Goal: Task Accomplishment & Management: Manage account settings

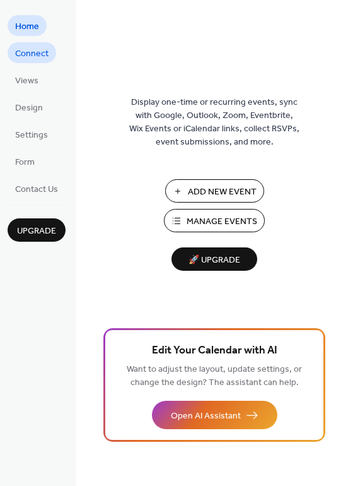
click at [23, 47] on span "Connect" at bounding box center [31, 53] width 33 height 13
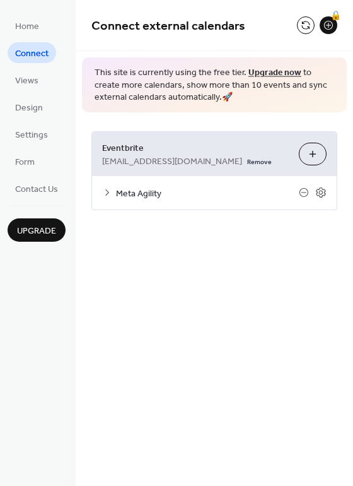
click at [134, 194] on span "Meta Agility" at bounding box center [207, 193] width 183 height 13
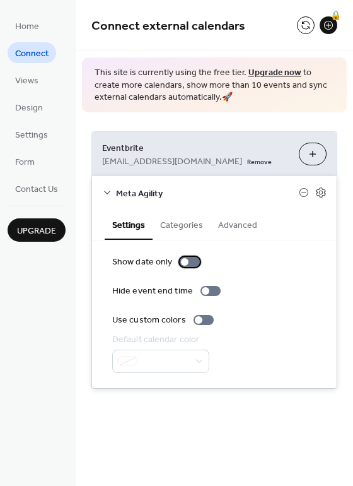
click at [187, 259] on div at bounding box center [190, 262] width 20 height 10
click at [186, 261] on div at bounding box center [190, 262] width 20 height 10
click at [204, 292] on div at bounding box center [206, 291] width 8 height 8
click at [204, 292] on div at bounding box center [211, 291] width 20 height 10
click at [191, 264] on div at bounding box center [190, 262] width 20 height 10
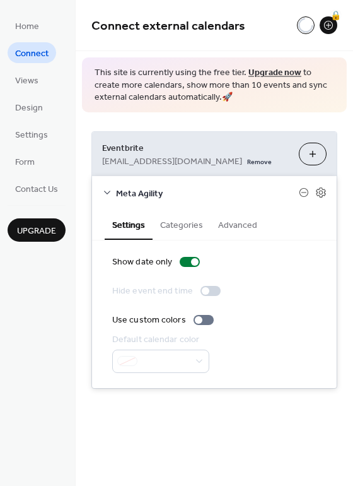
click at [179, 227] on button "Categories" at bounding box center [182, 224] width 58 height 29
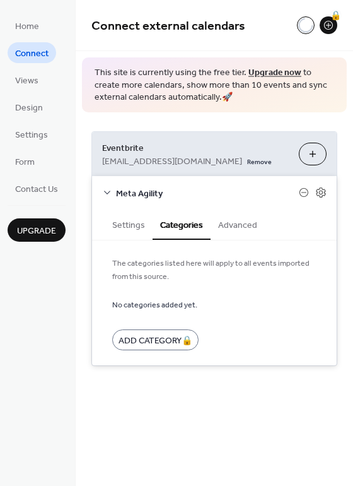
click at [245, 227] on button "Advanced" at bounding box center [238, 224] width 54 height 29
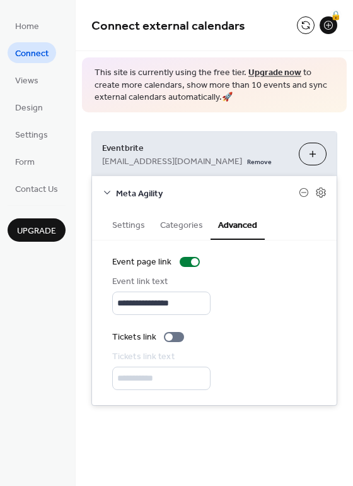
click at [134, 223] on button "Settings" at bounding box center [129, 224] width 48 height 29
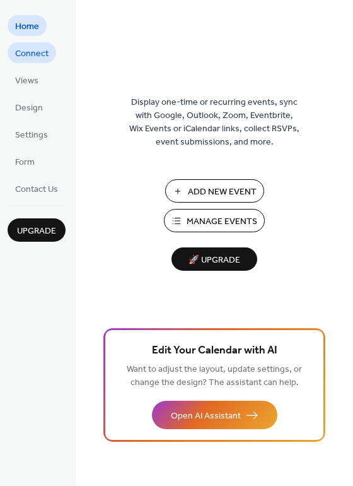
click at [20, 56] on span "Connect" at bounding box center [31, 53] width 33 height 13
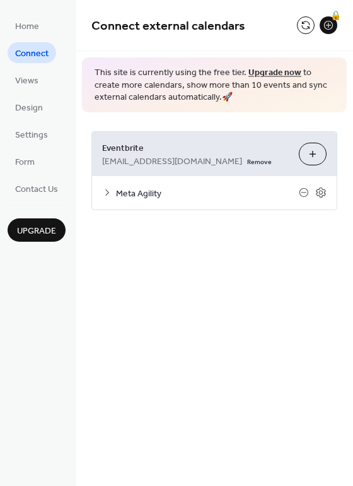
click at [108, 189] on icon at bounding box center [107, 192] width 10 height 10
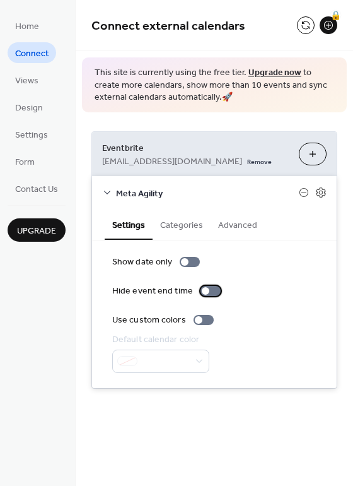
click at [205, 293] on div at bounding box center [206, 291] width 8 height 8
click at [205, 293] on div at bounding box center [211, 291] width 20 height 10
click at [324, 194] on icon at bounding box center [321, 192] width 11 height 11
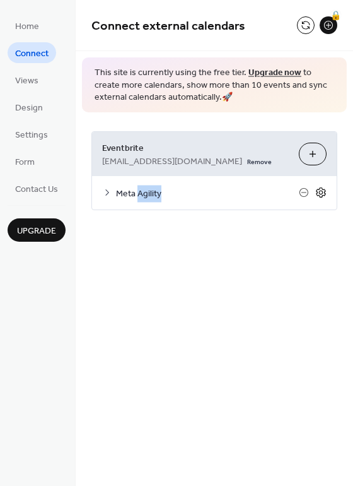
click at [324, 194] on icon at bounding box center [321, 192] width 11 height 11
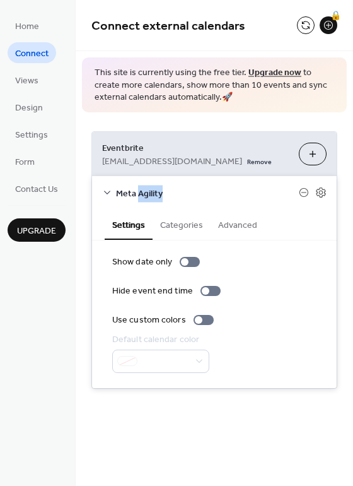
click at [231, 485] on div "Close" at bounding box center [176, 486] width 353 height 0
